Goal: Task Accomplishment & Management: Use online tool/utility

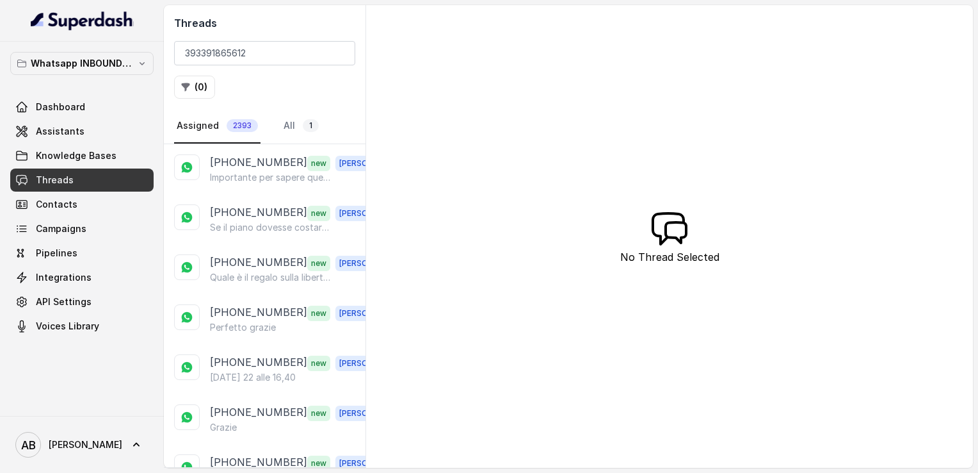
scroll to position [1829, 0]
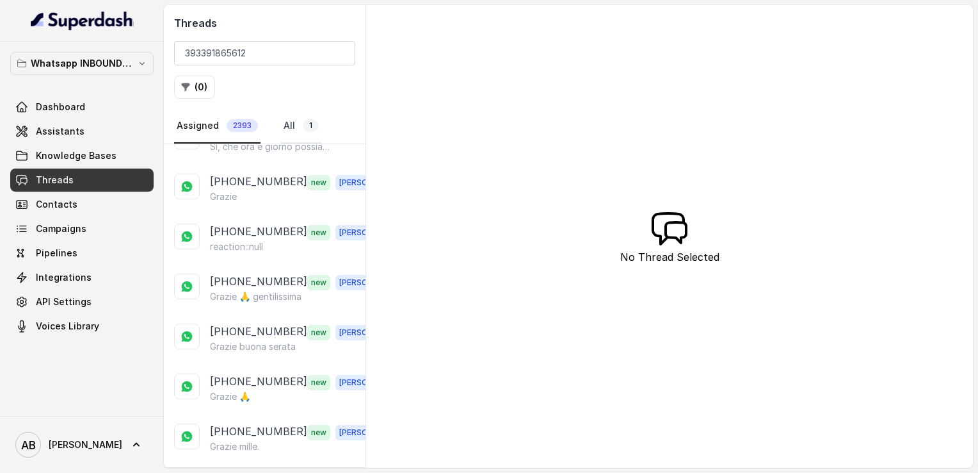
type input "393391865612"
click at [303, 121] on span "1" at bounding box center [311, 125] width 16 height 13
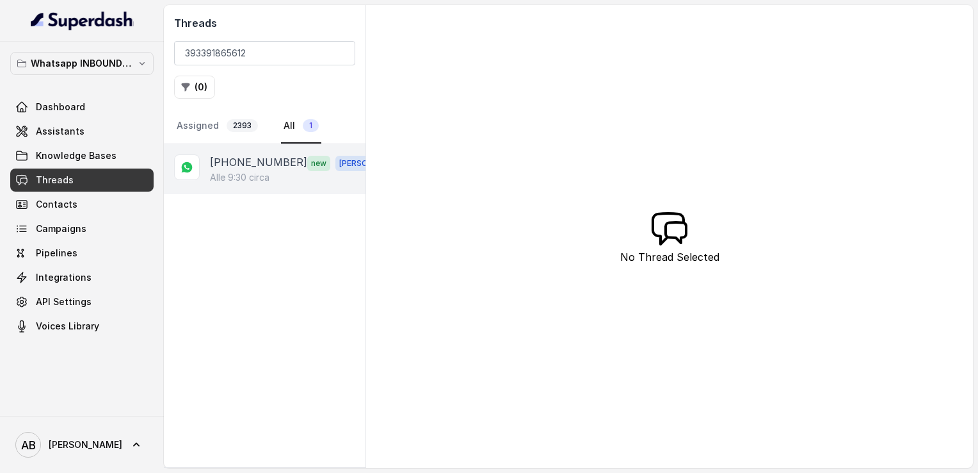
click at [247, 171] on p "Alle 9:30 circa" at bounding box center [240, 177] width 60 height 13
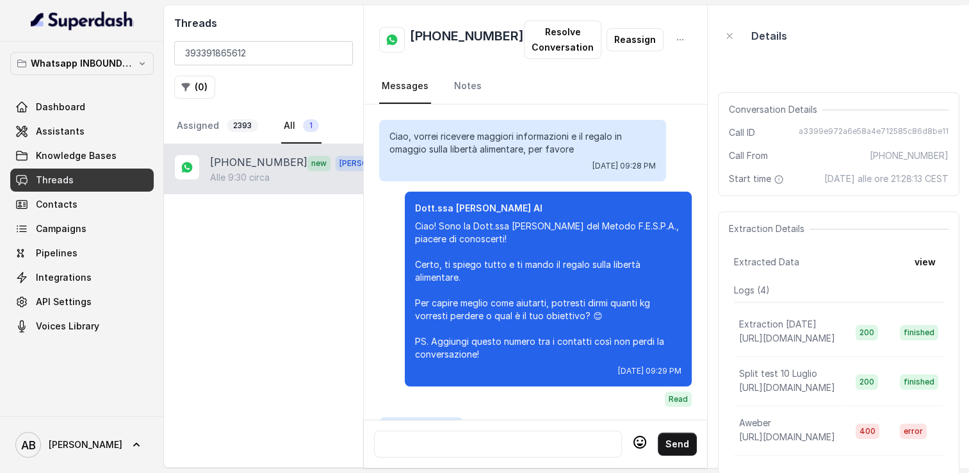
scroll to position [789, 0]
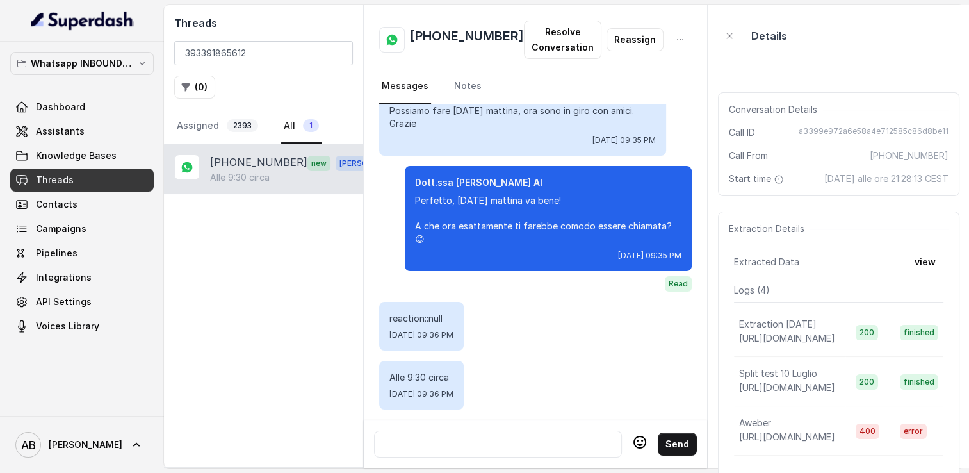
click at [474, 437] on div at bounding box center [498, 443] width 236 height 15
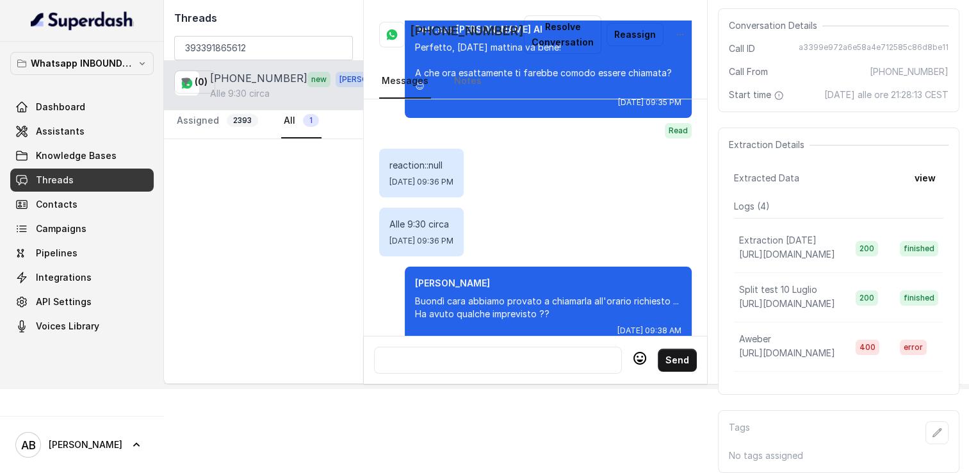
scroll to position [861, 0]
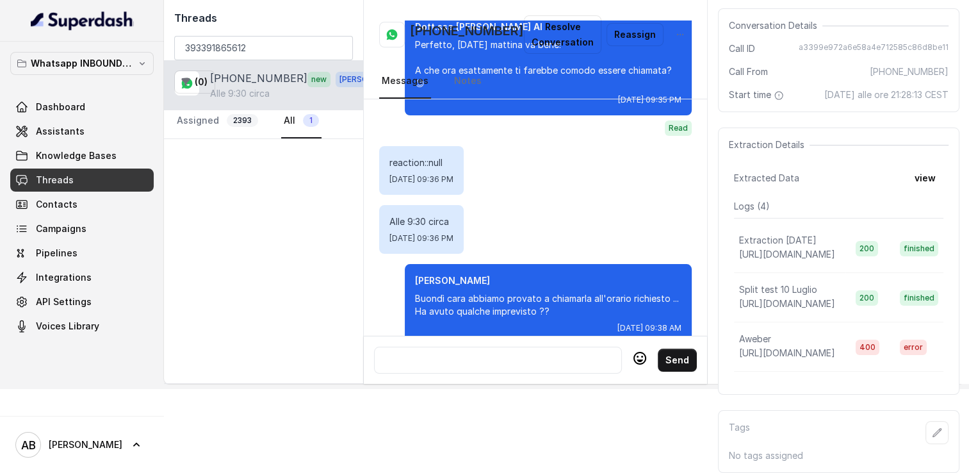
click at [543, 352] on div at bounding box center [498, 359] width 236 height 15
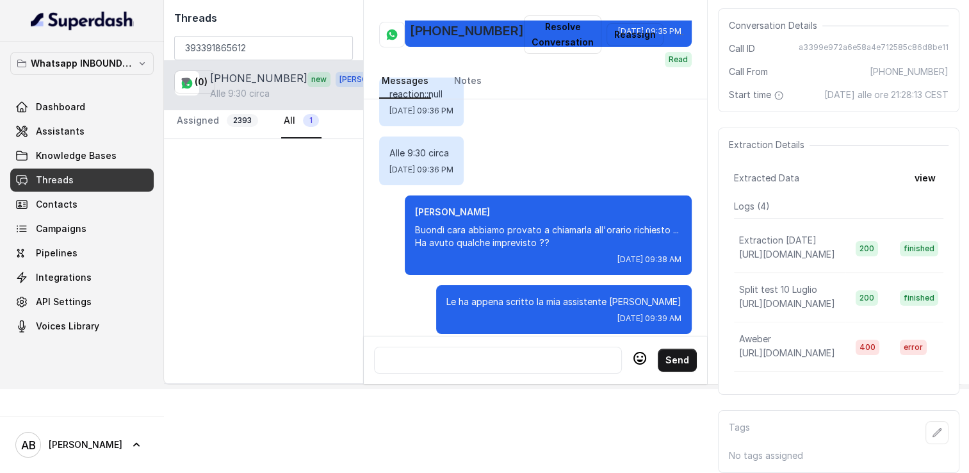
scroll to position [937, 0]
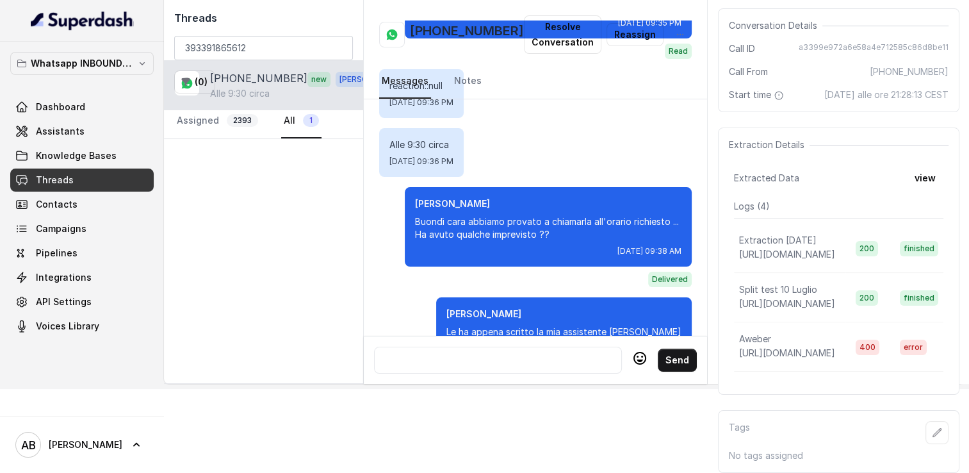
click at [497, 352] on div at bounding box center [498, 359] width 236 height 15
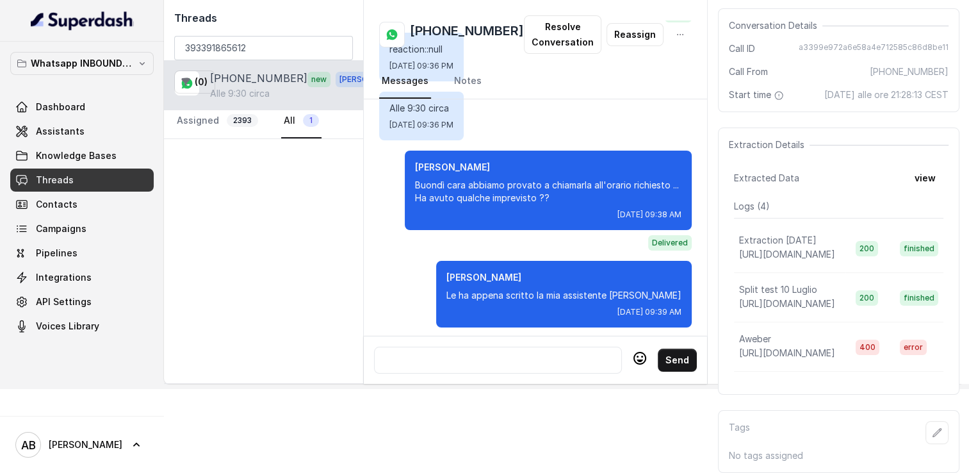
scroll to position [976, 0]
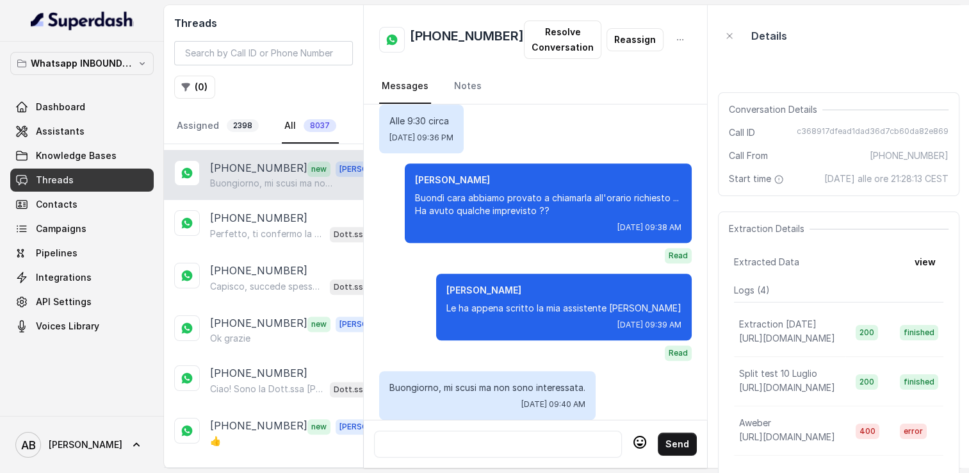
scroll to position [1055, 0]
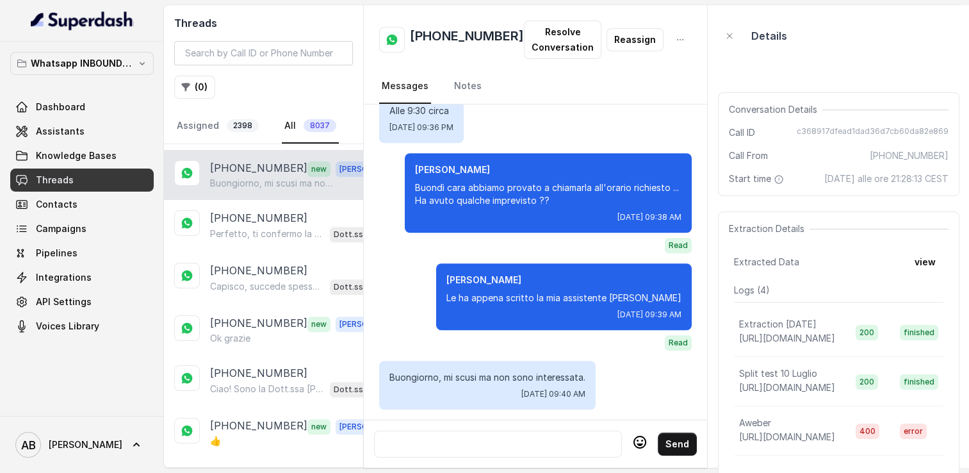
click at [535, 437] on div at bounding box center [498, 443] width 236 height 15
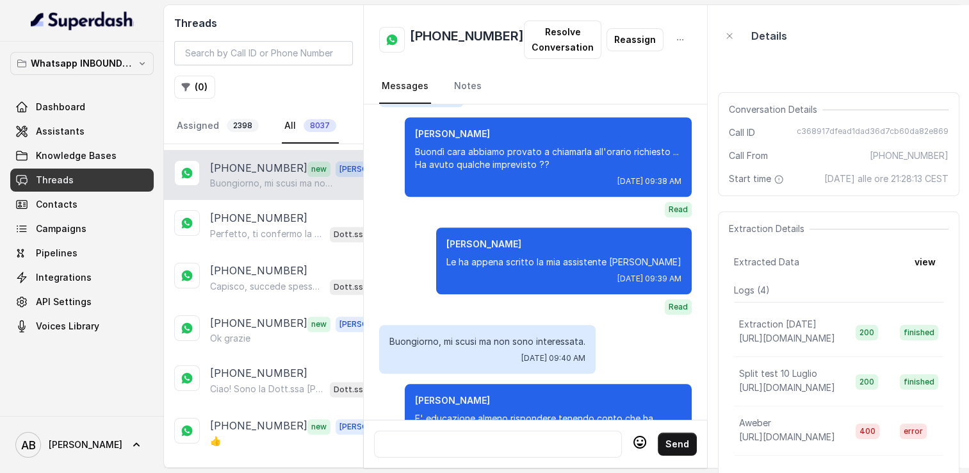
scroll to position [1158, 0]
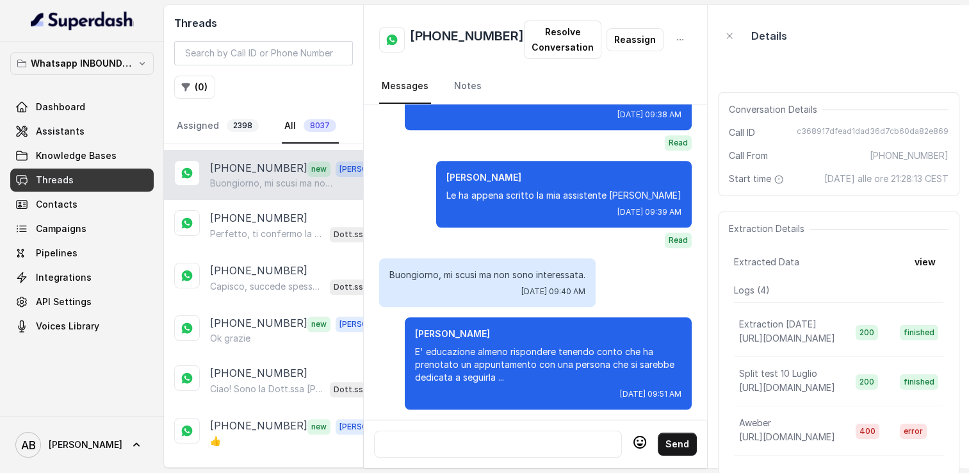
click at [480, 436] on div at bounding box center [498, 443] width 236 height 15
click at [479, 436] on div at bounding box center [498, 443] width 236 height 15
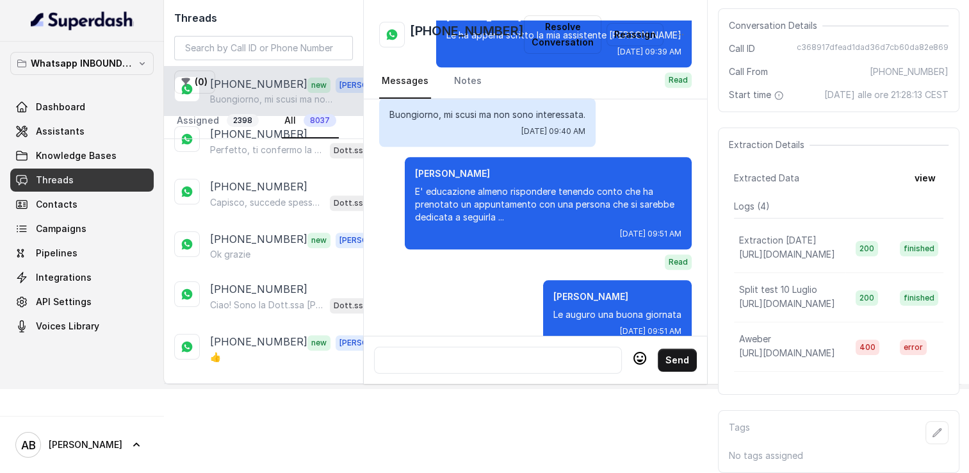
scroll to position [1255, 0]
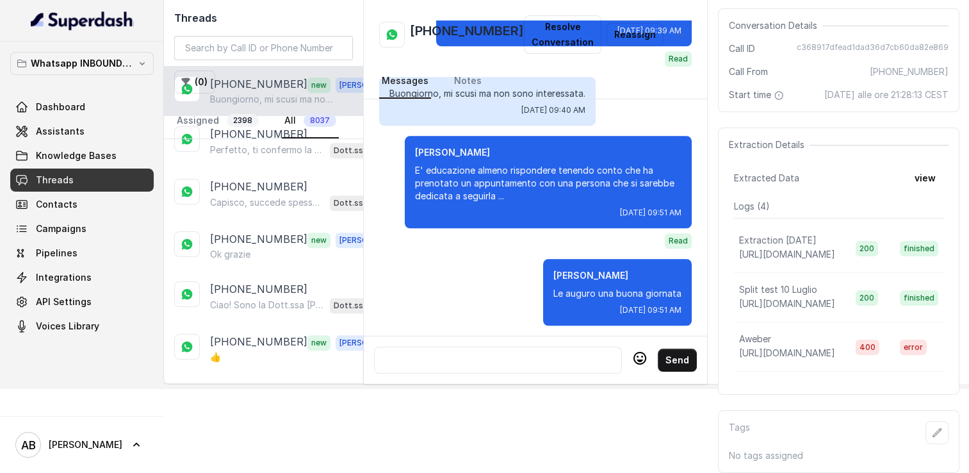
click at [453, 352] on div at bounding box center [498, 359] width 236 height 15
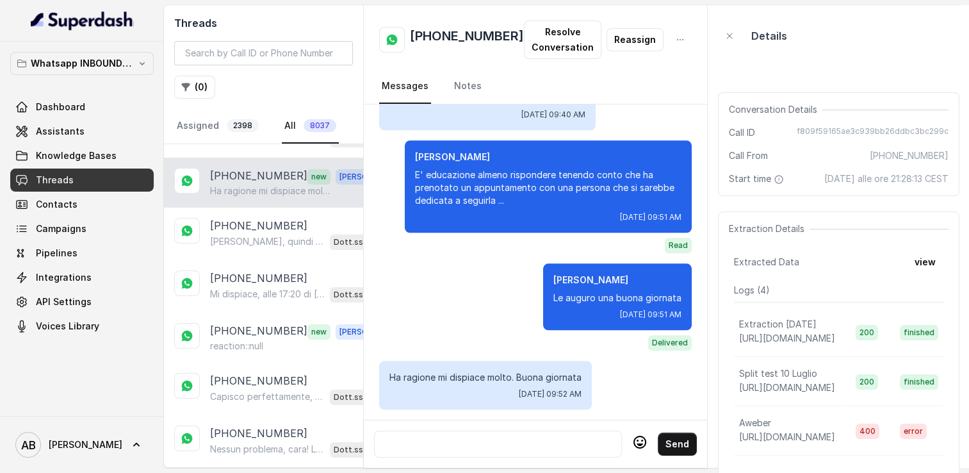
scroll to position [104, 0]
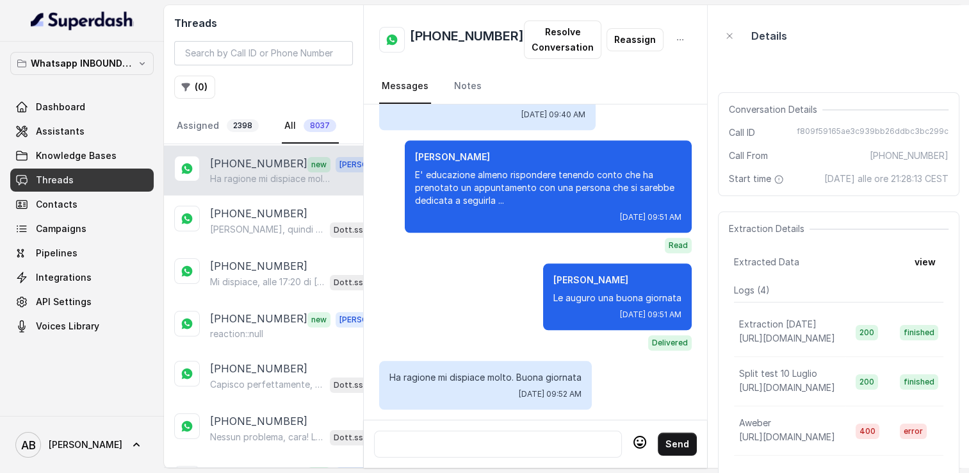
click at [529, 436] on div at bounding box center [498, 443] width 236 height 15
